Goal: Task Accomplishment & Management: Manage account settings

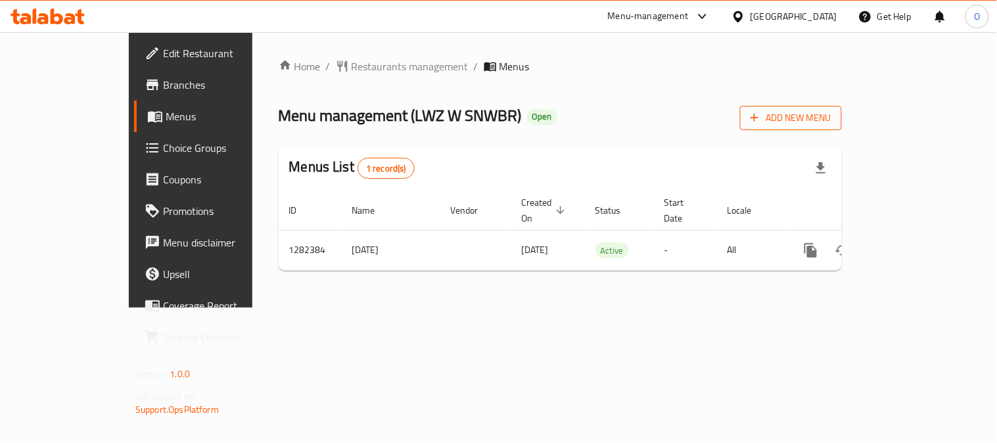
click at [831, 118] on span "Add New Menu" at bounding box center [790, 118] width 81 height 16
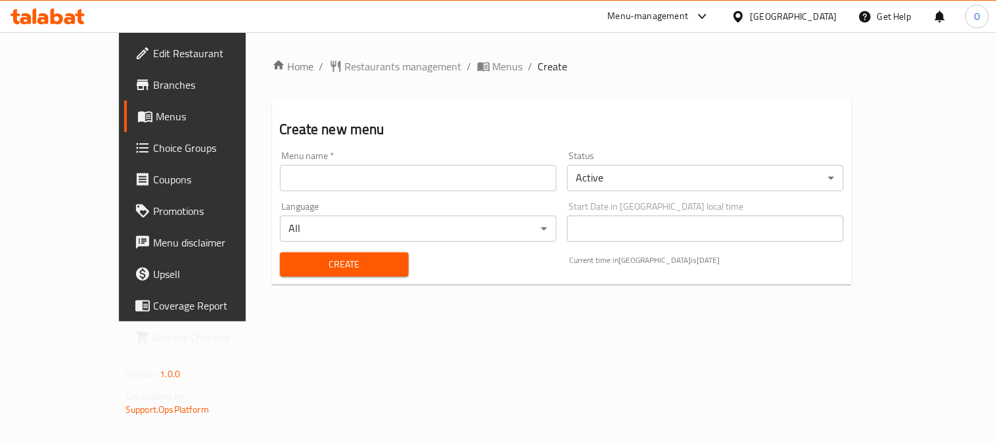
click at [668, 188] on body "​ Menu-management Qatar Get Help O Edit Restaurant Branches Menus Choice Groups…" at bounding box center [498, 237] width 997 height 411
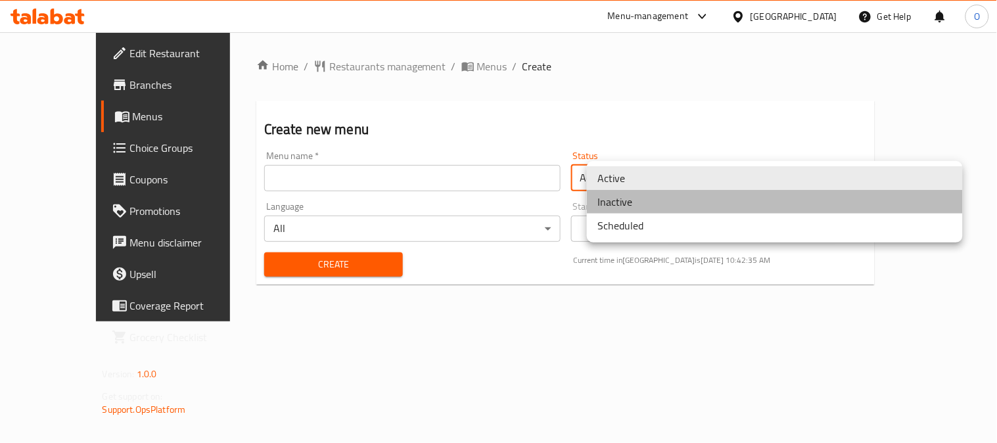
click at [640, 207] on li "Inactive" at bounding box center [775, 202] width 376 height 24
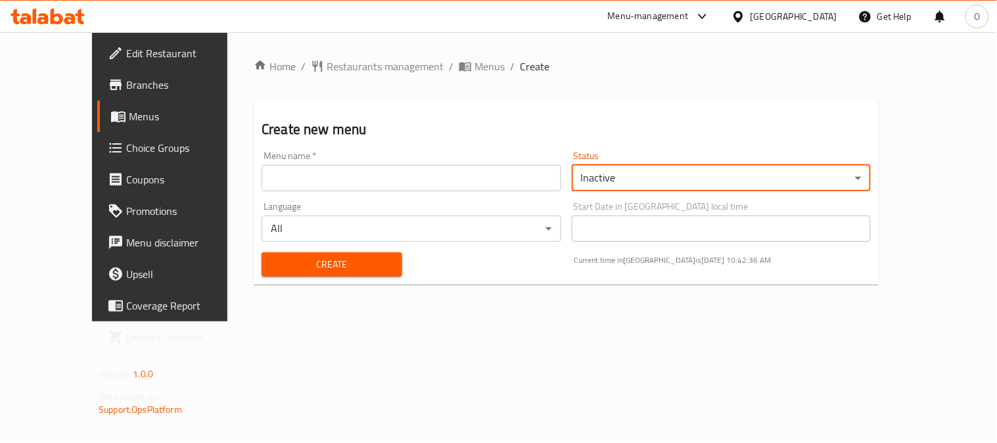
click at [444, 186] on input "text" at bounding box center [411, 178] width 299 height 26
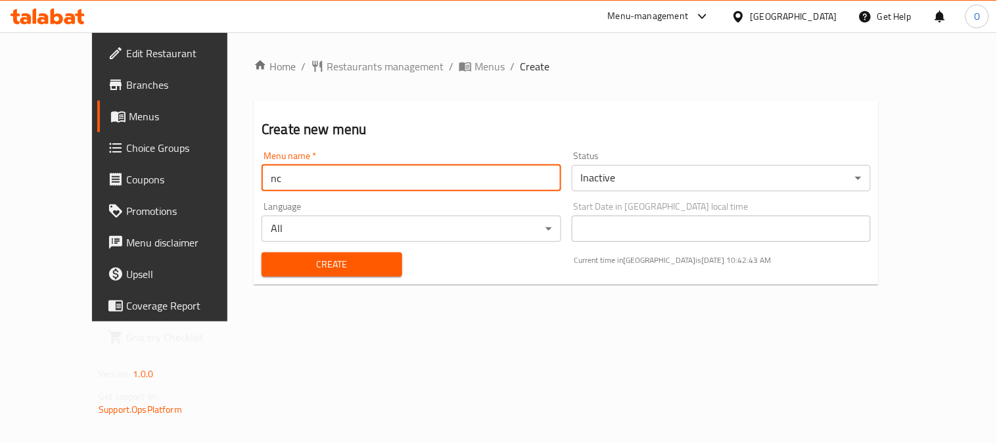
paste input "340687060"
type input "nc340687060"
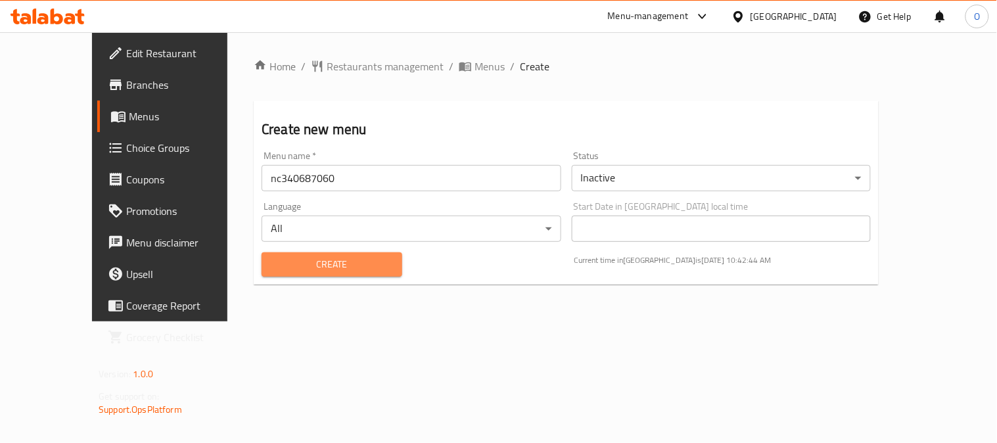
click at [272, 265] on span "Create" at bounding box center [332, 264] width 120 height 16
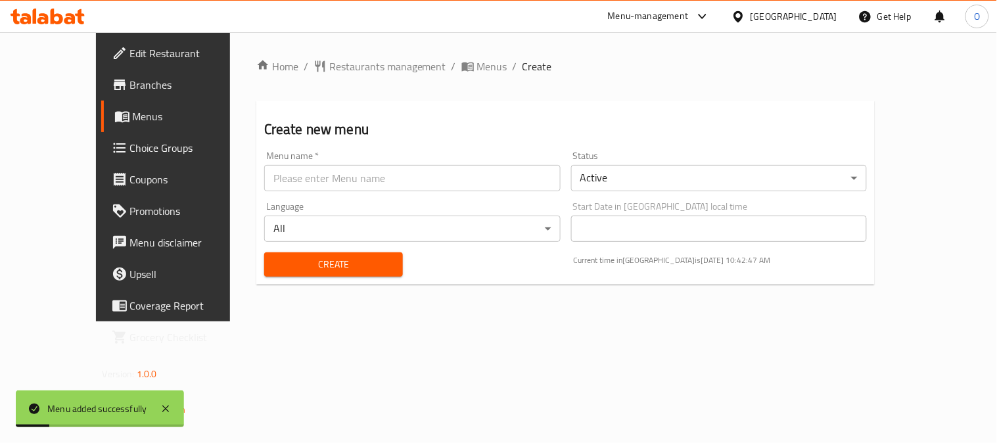
click at [133, 108] on span "Menus" at bounding box center [192, 116] width 119 height 16
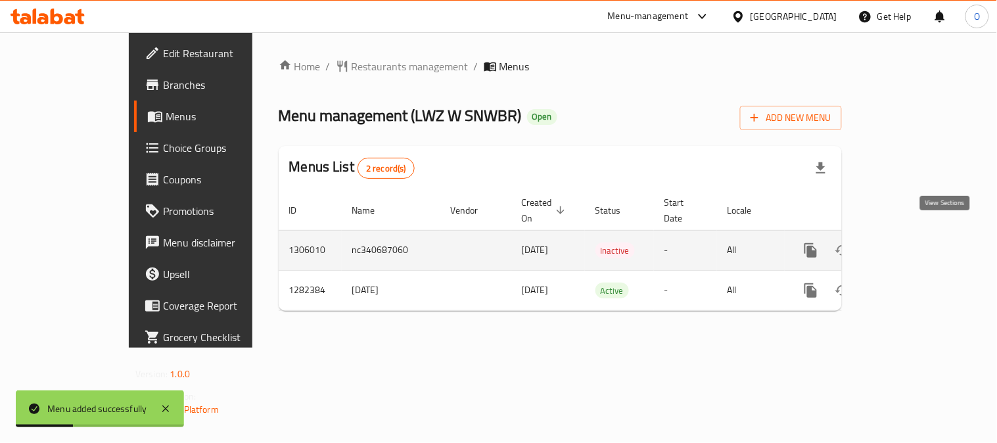
click at [921, 235] on link "enhanced table" at bounding box center [906, 251] width 32 height 32
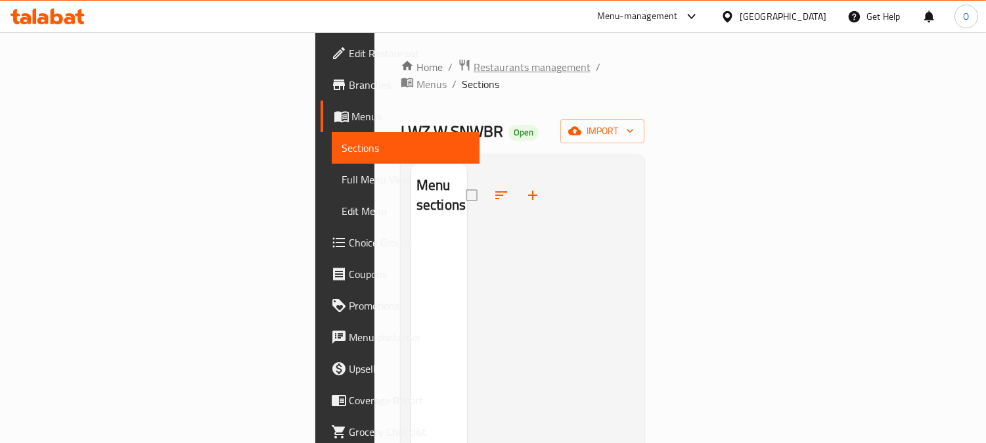
click at [474, 70] on span "Restaurants management" at bounding box center [532, 67] width 117 height 16
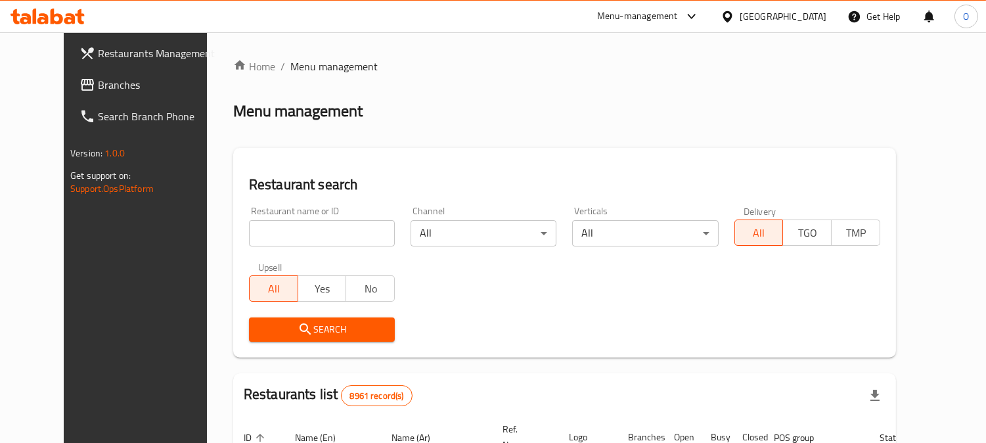
click at [735, 14] on icon at bounding box center [728, 17] width 14 height 14
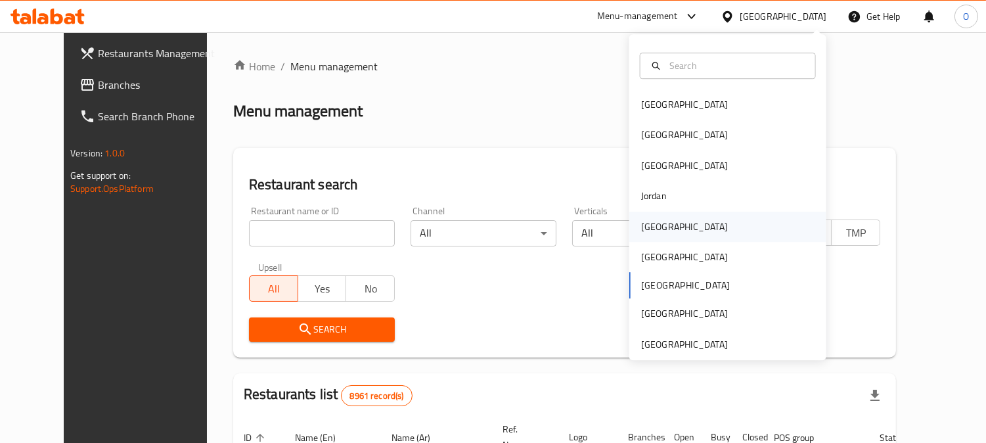
click at [649, 223] on div "Kuwait" at bounding box center [684, 226] width 87 height 14
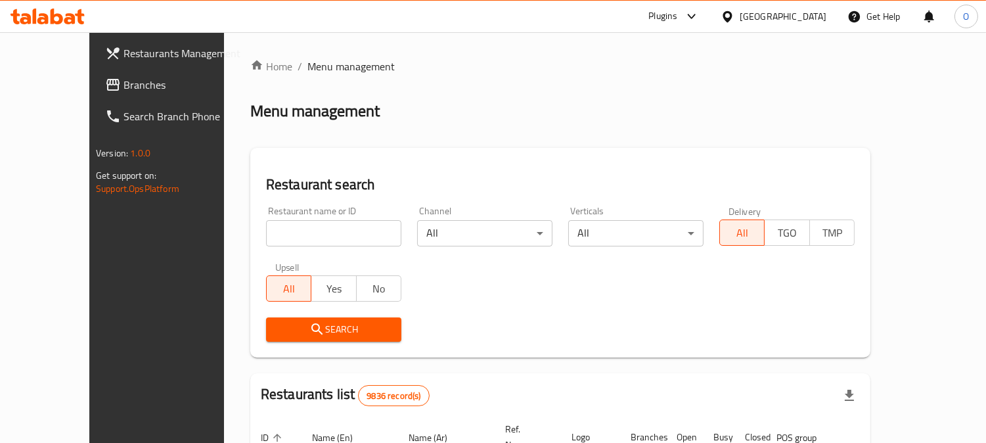
click at [95, 93] on link "Branches" at bounding box center [175, 85] width 160 height 32
